Goal: Task Accomplishment & Management: Complete application form

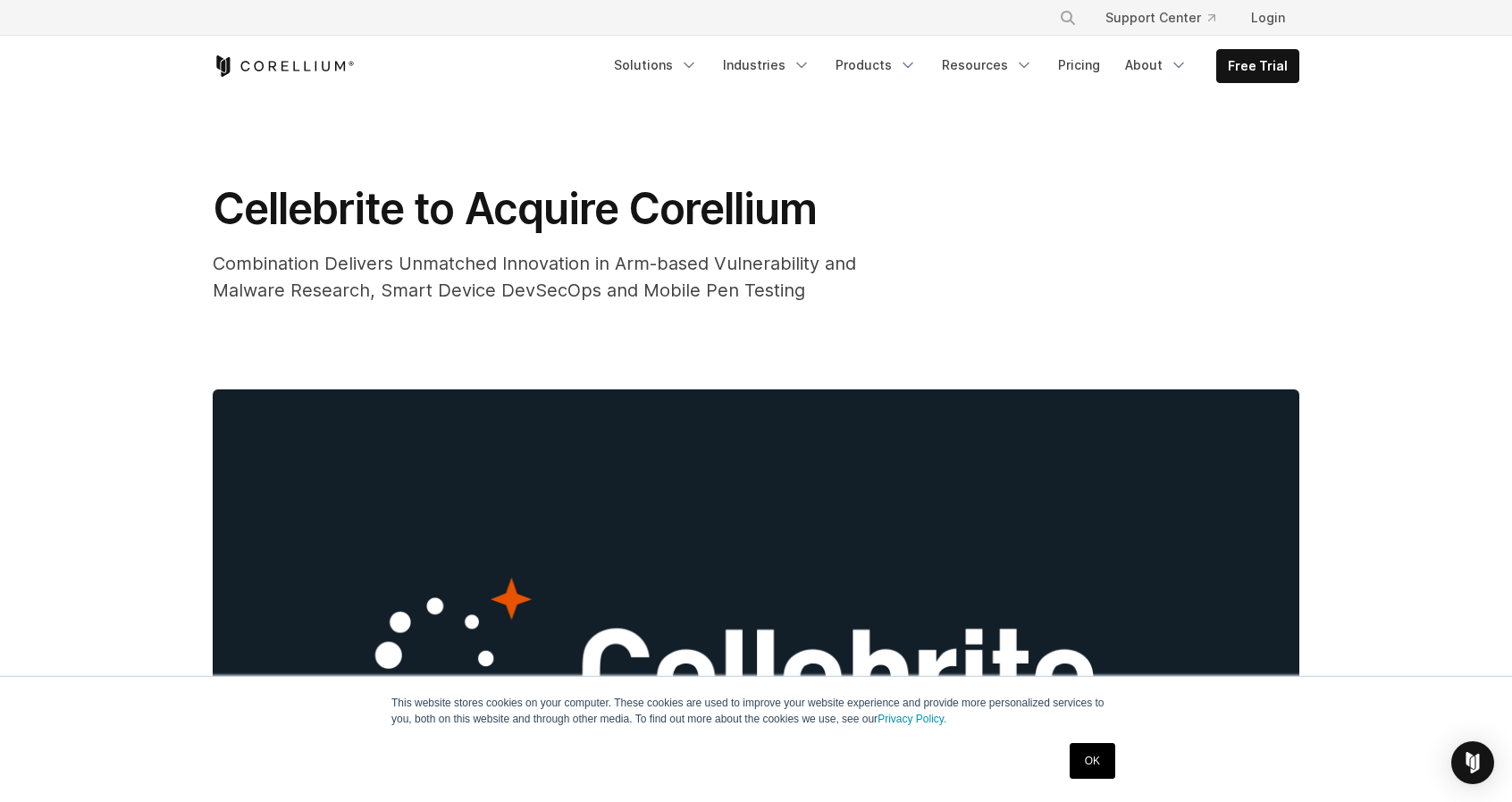
click at [1094, 777] on link "OK" at bounding box center [1092, 761] width 45 height 36
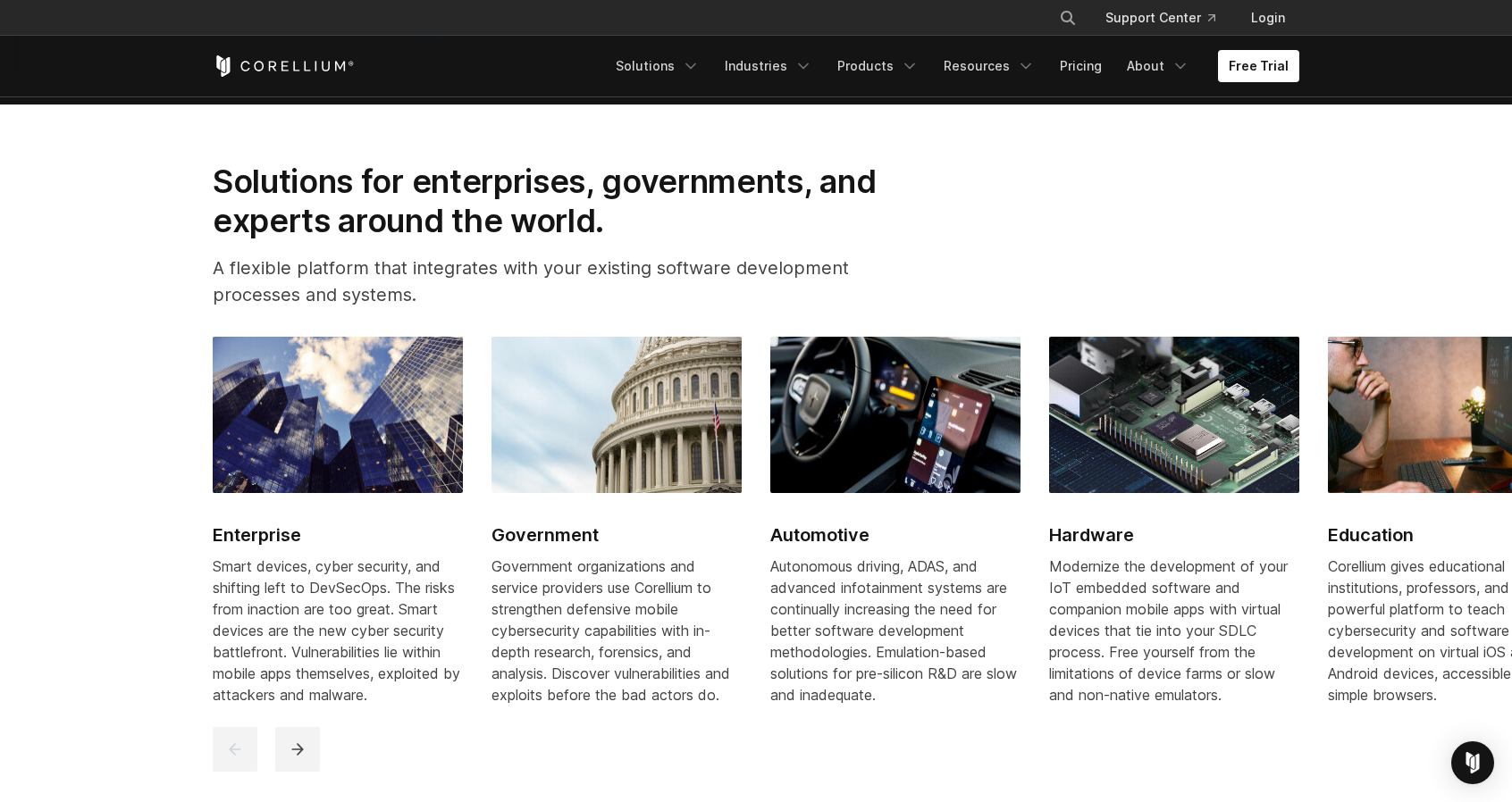
scroll to position [1517, 0]
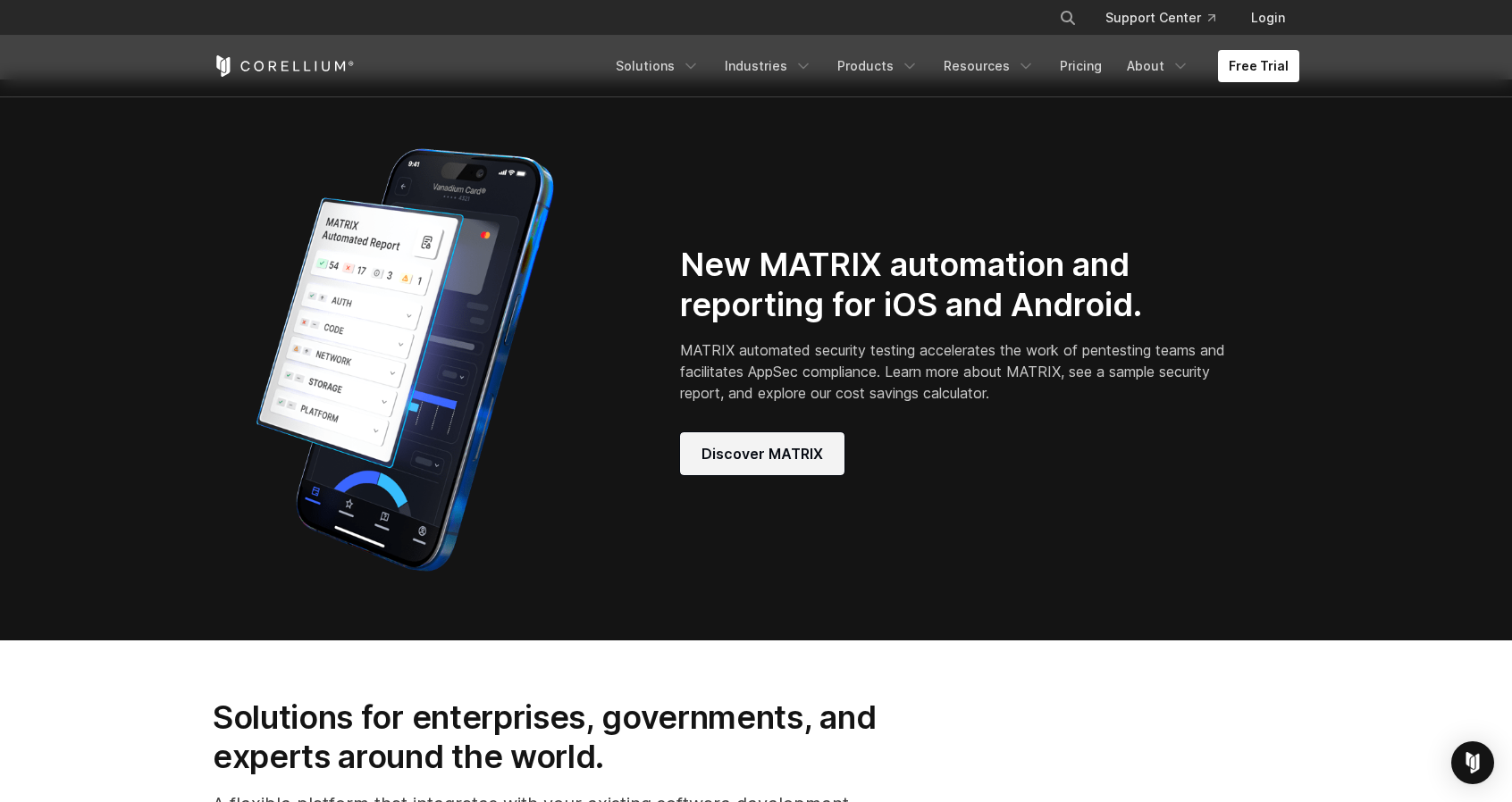
click at [745, 476] on link "Discover MATRIX" at bounding box center [763, 453] width 164 height 42
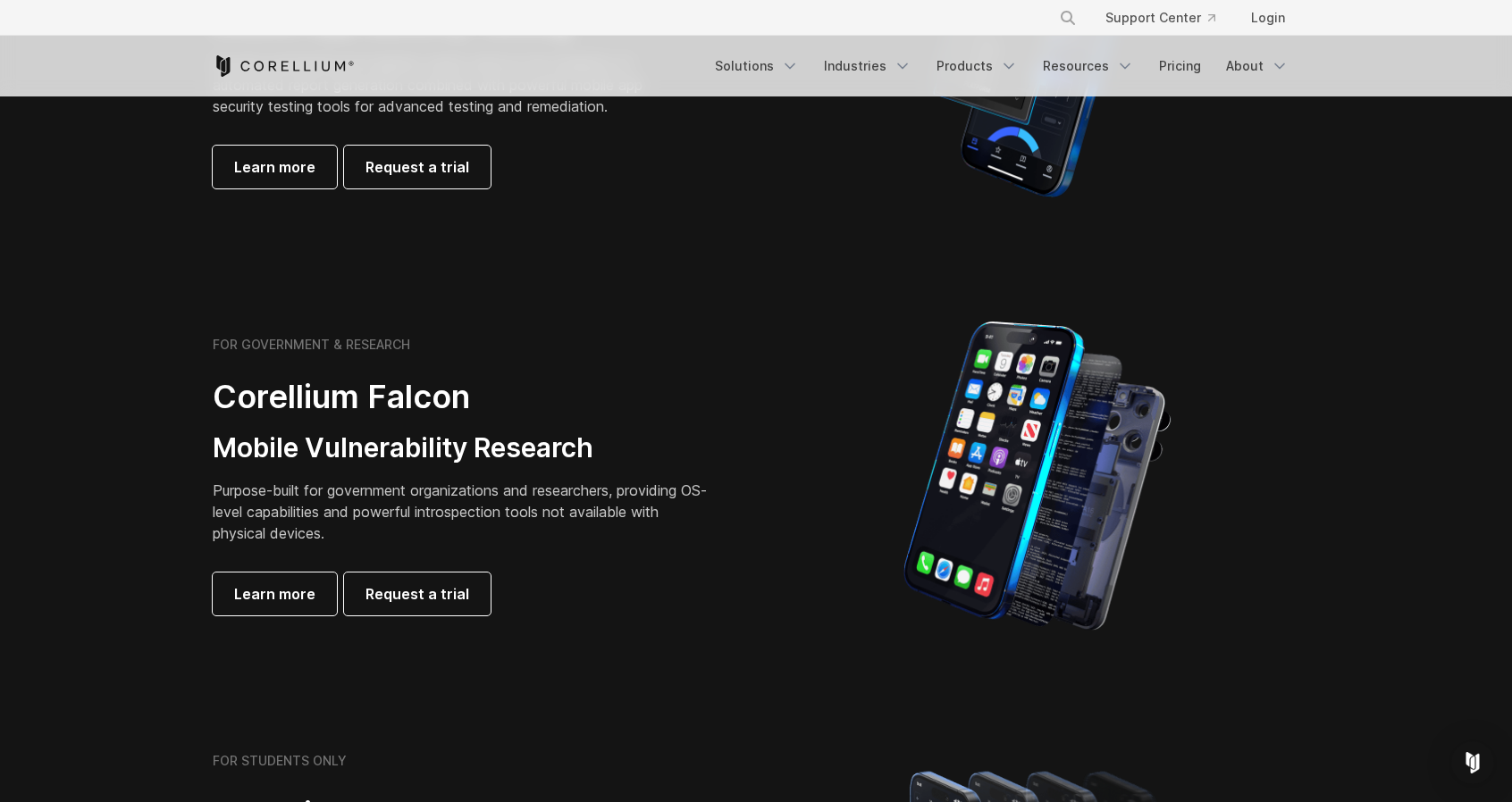
scroll to position [178, 0]
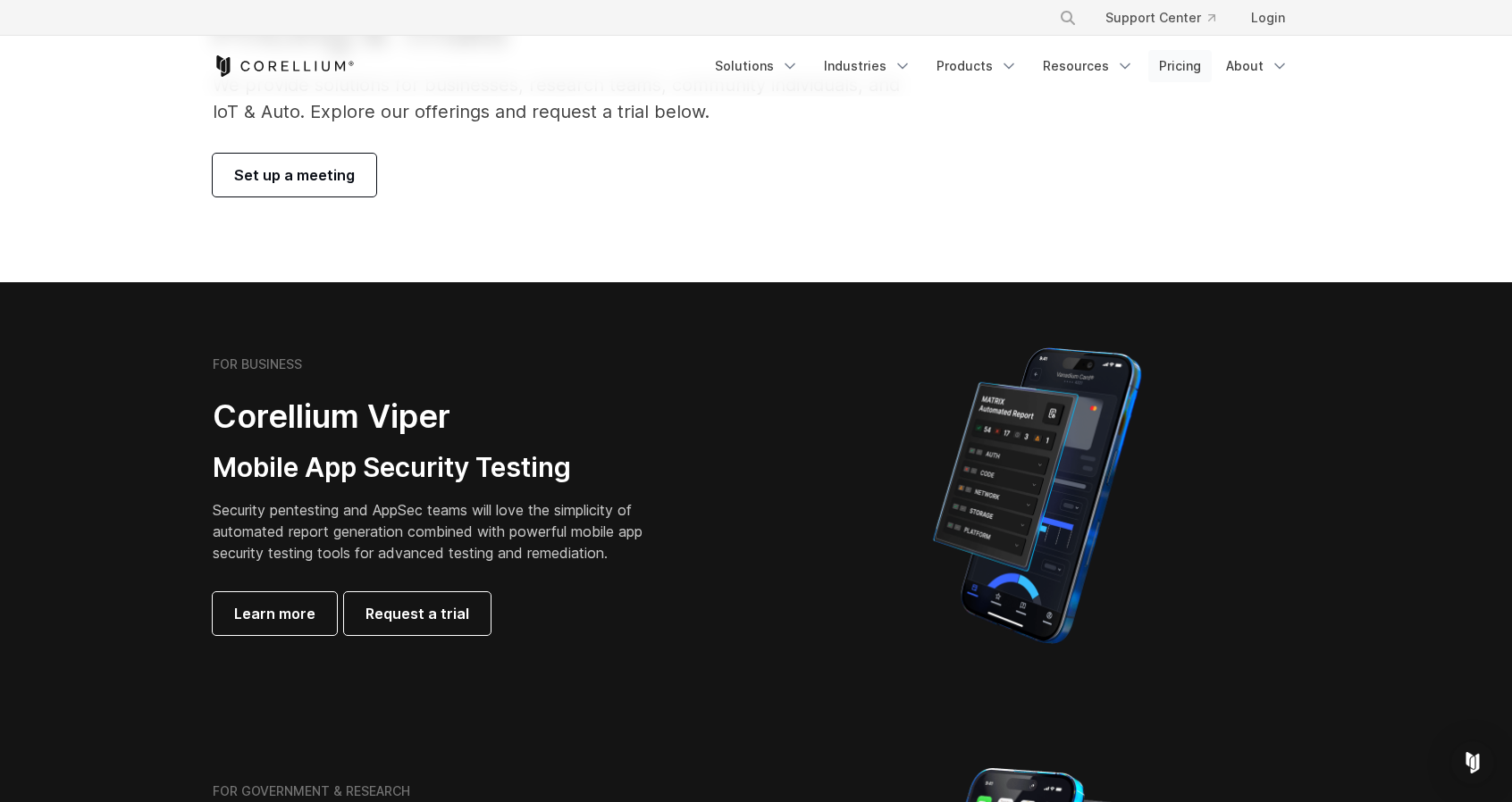
click at [1175, 68] on link "Pricing" at bounding box center [1180, 66] width 63 height 32
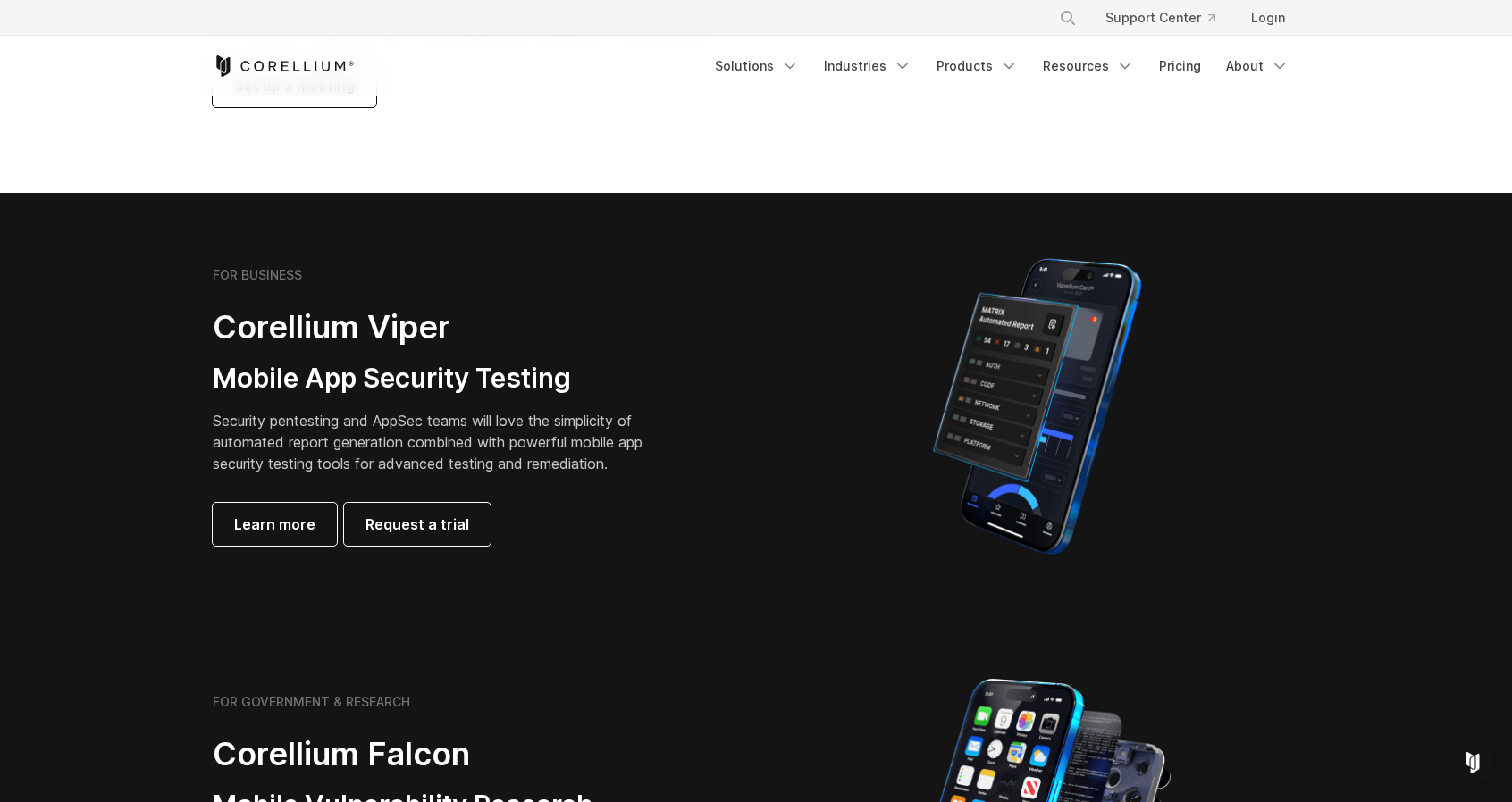
scroll to position [90, 0]
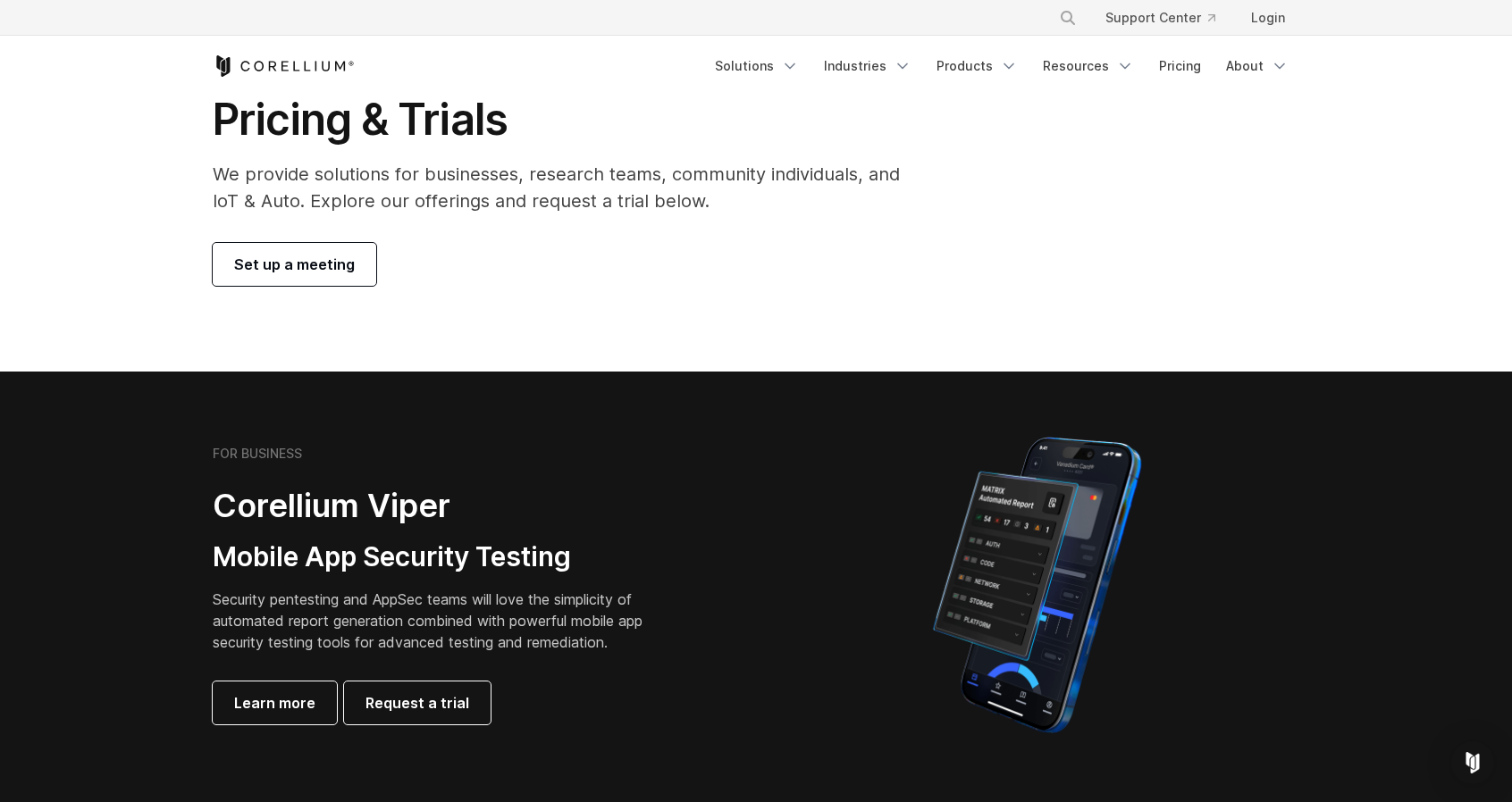
drag, startPoint x: 434, startPoint y: 271, endPoint x: 210, endPoint y: 281, distance: 224.2
click at [210, 281] on div "Pricing & Trials We provide solutions for businesses, research teams, community…" at bounding box center [568, 189] width 748 height 193
click at [273, 353] on section "Pricing & Trials We provide solutions for businesses, research teams, community…" at bounding box center [756, 190] width 1512 height 364
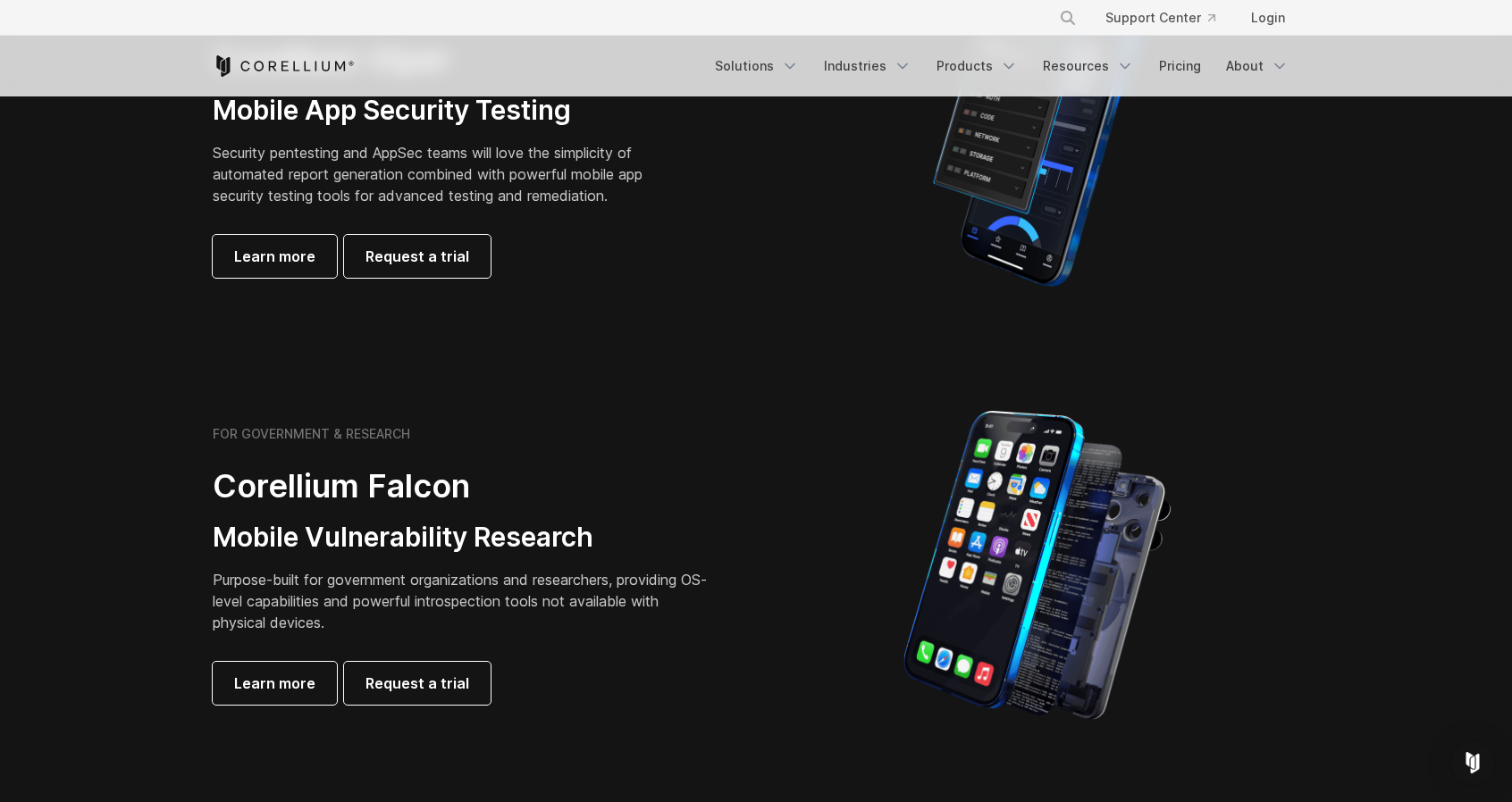
scroll to position [0, 0]
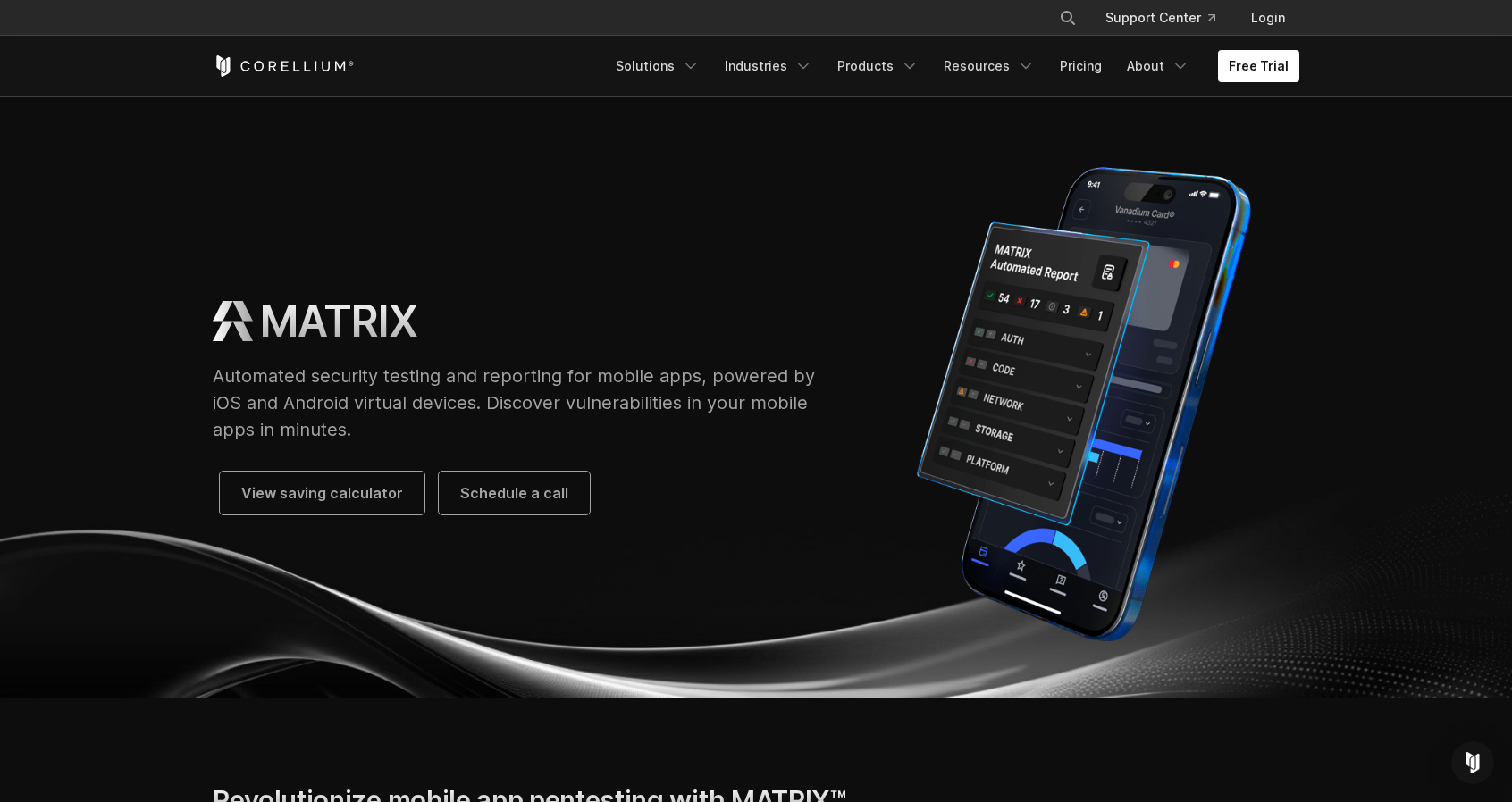
click at [306, 70] on icon "Corellium Home" at bounding box center [307, 65] width 7 height 9
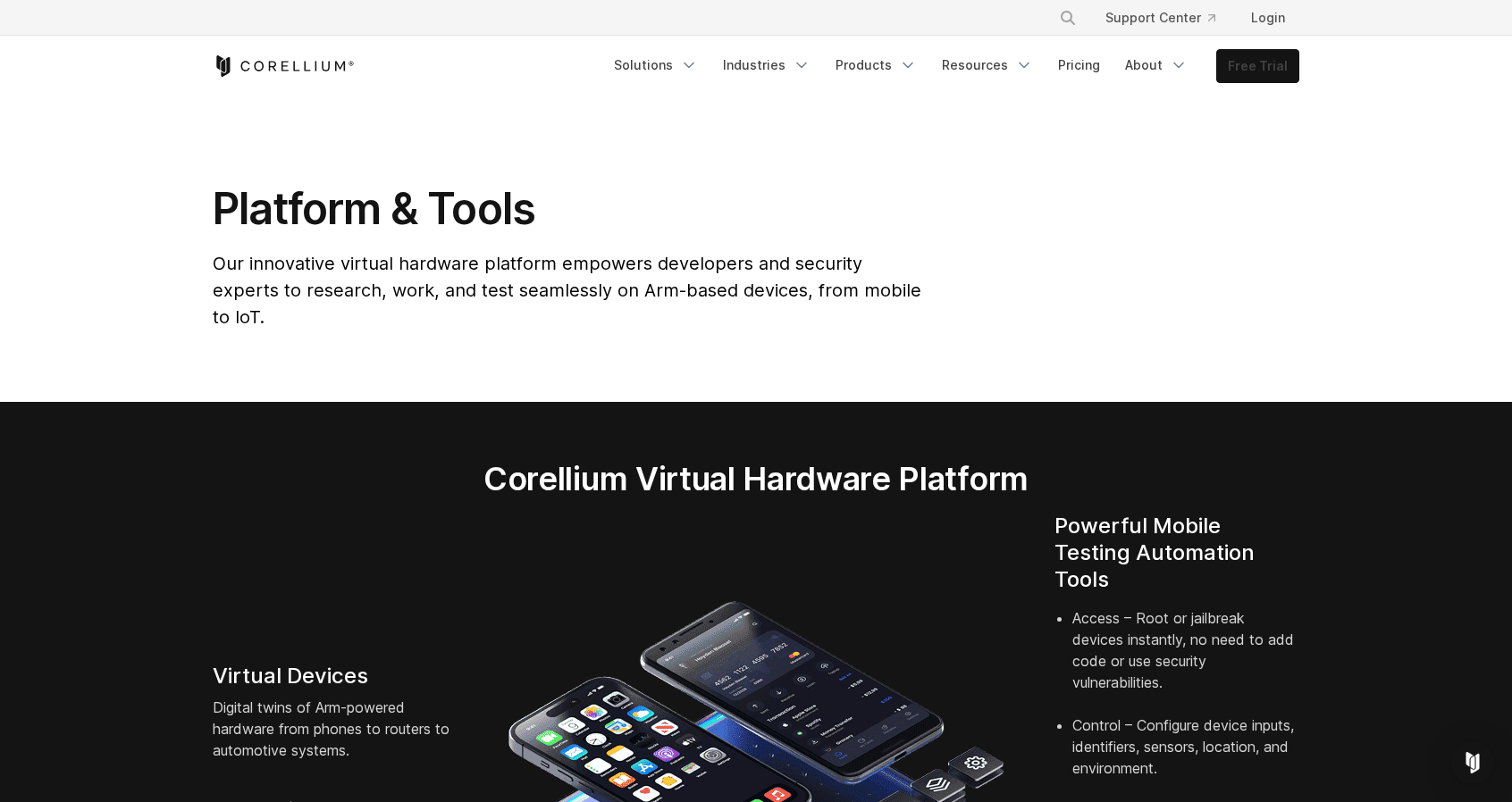
click at [1238, 74] on link "Free Trial" at bounding box center [1258, 66] width 81 height 32
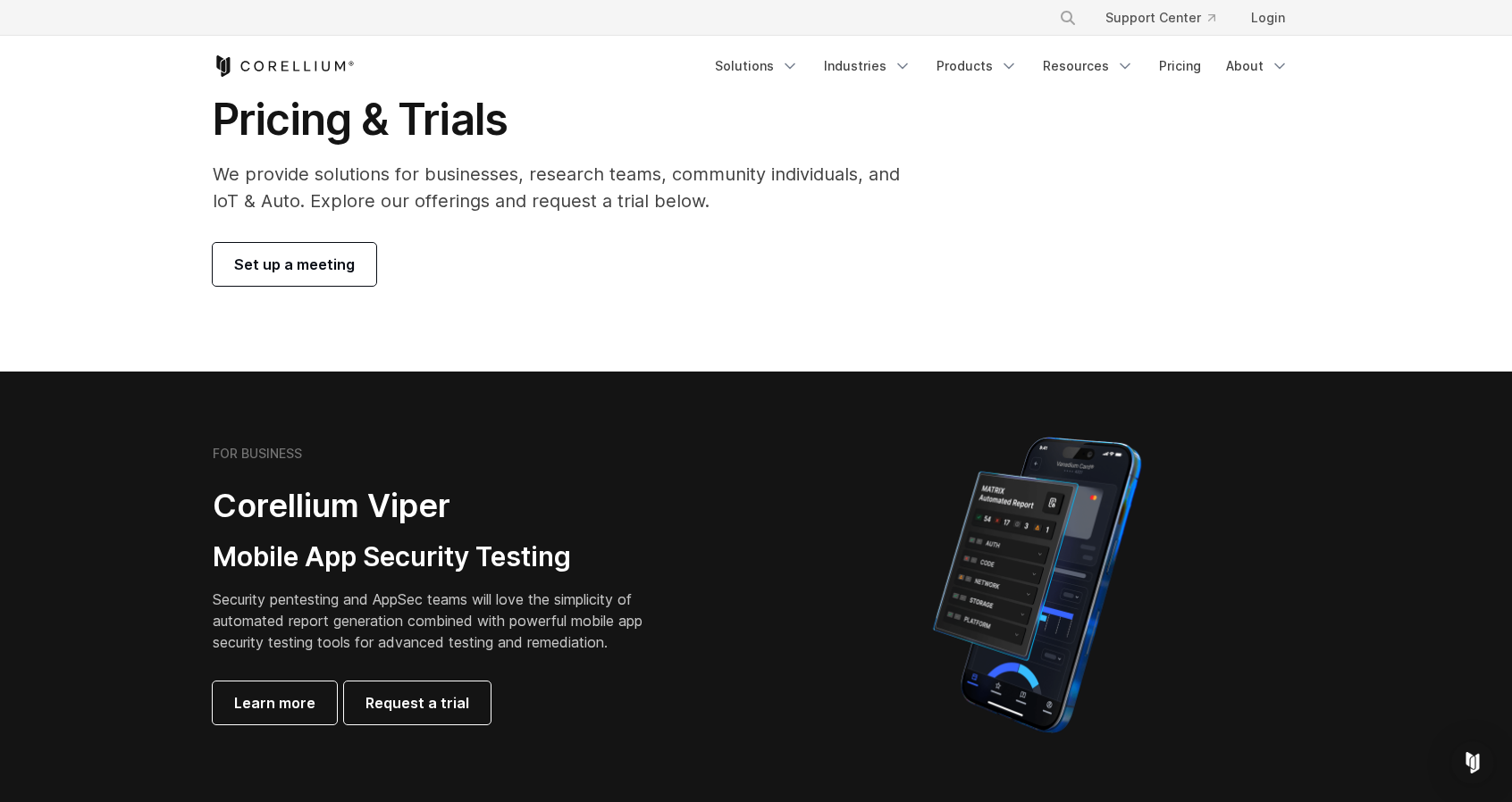
scroll to position [178, 0]
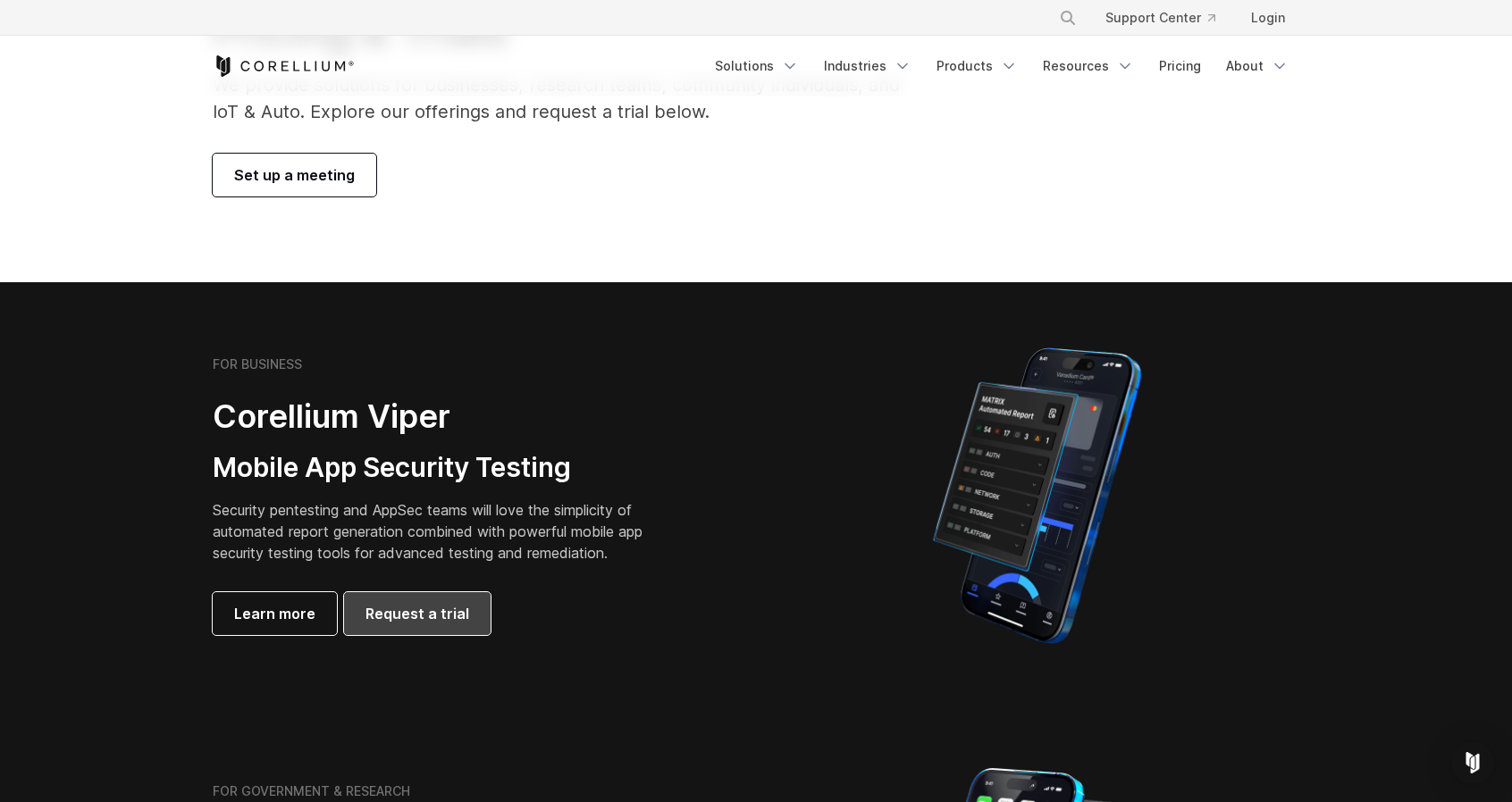
click at [429, 631] on link "Request a trial" at bounding box center [417, 613] width 146 height 42
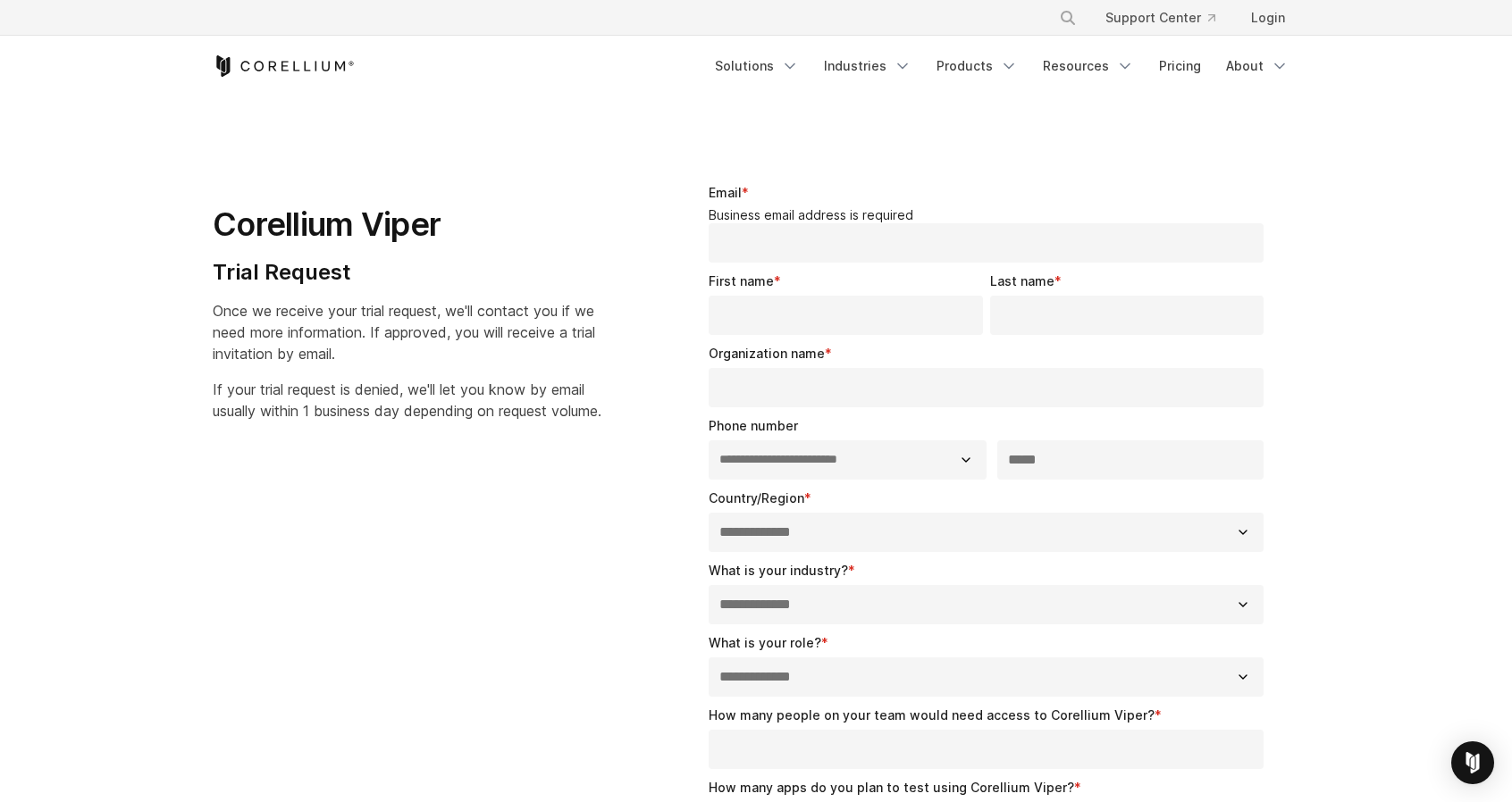
select select "**"
click at [845, 226] on input "Email *" at bounding box center [986, 243] width 555 height 40
click at [547, 211] on h1 "Corellium Viper" at bounding box center [407, 225] width 389 height 41
